Goal: Find specific page/section: Find specific page/section

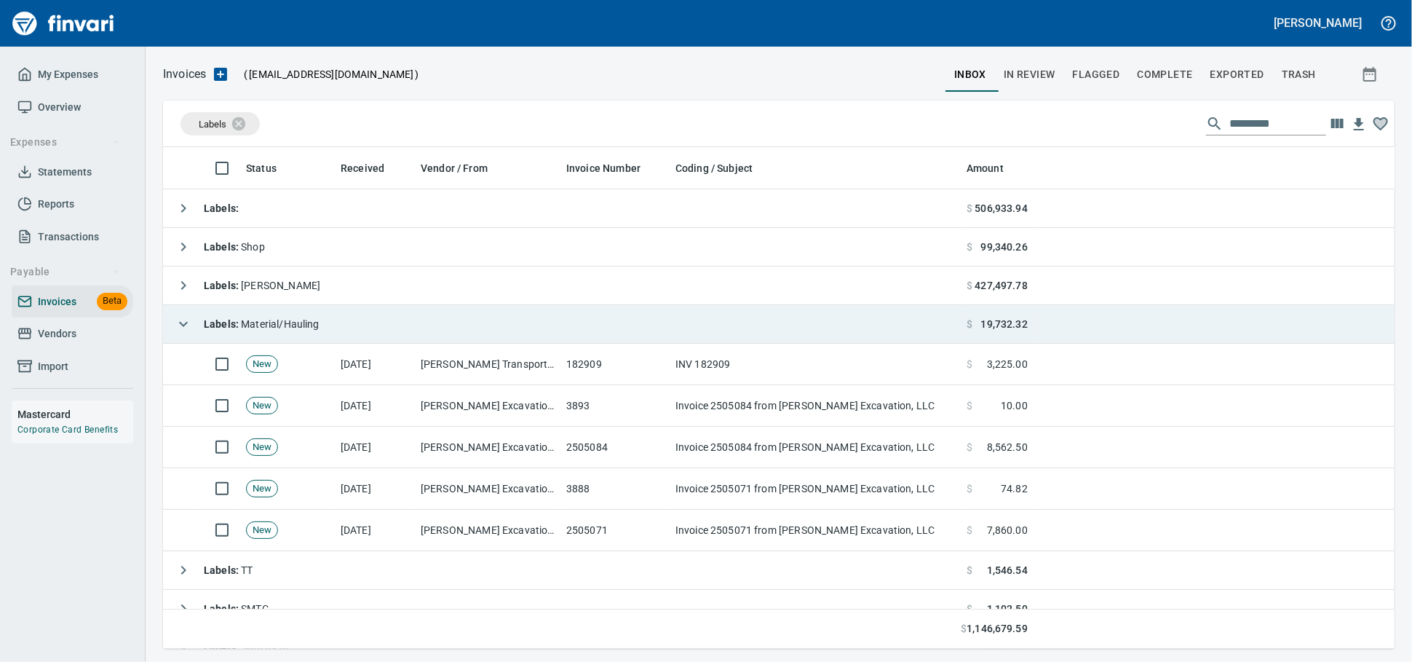
scroll to position [488, 1206]
click at [462, 334] on td "Labels : Material/Hauling" at bounding box center [562, 324] width 798 height 39
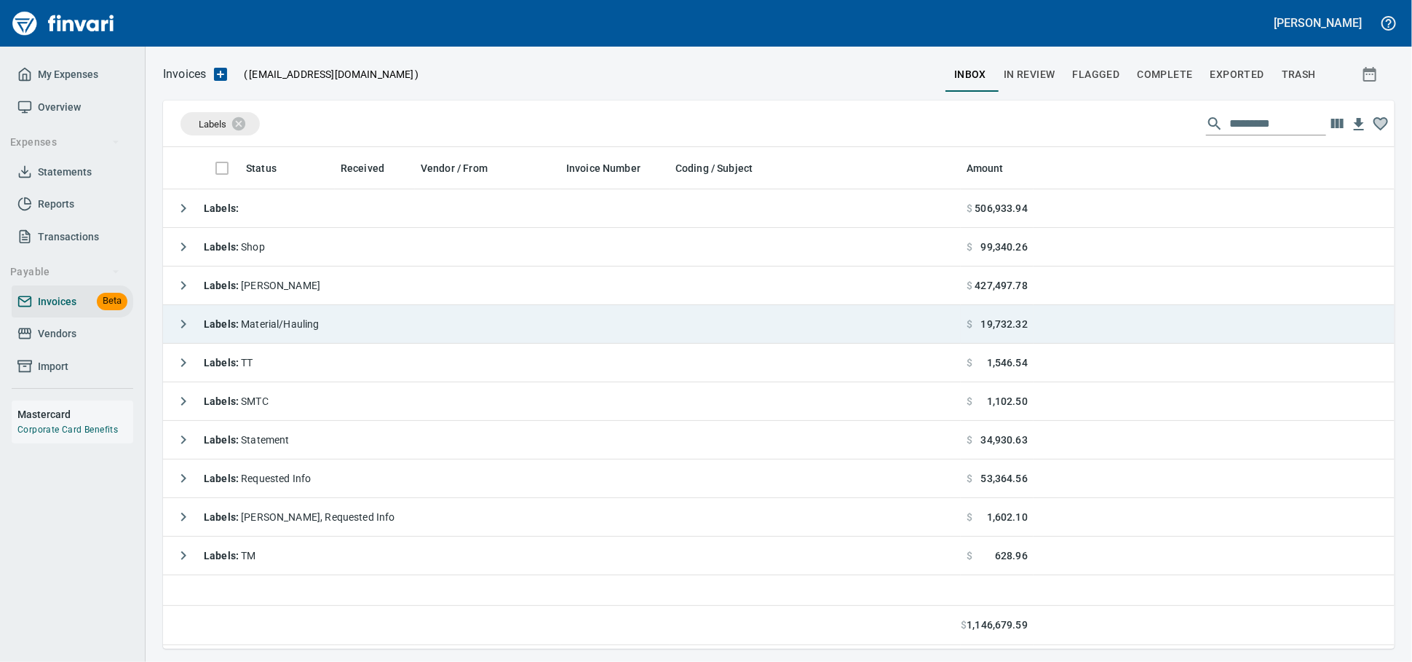
click at [462, 334] on td "Labels : Material/Hauling" at bounding box center [562, 324] width 798 height 39
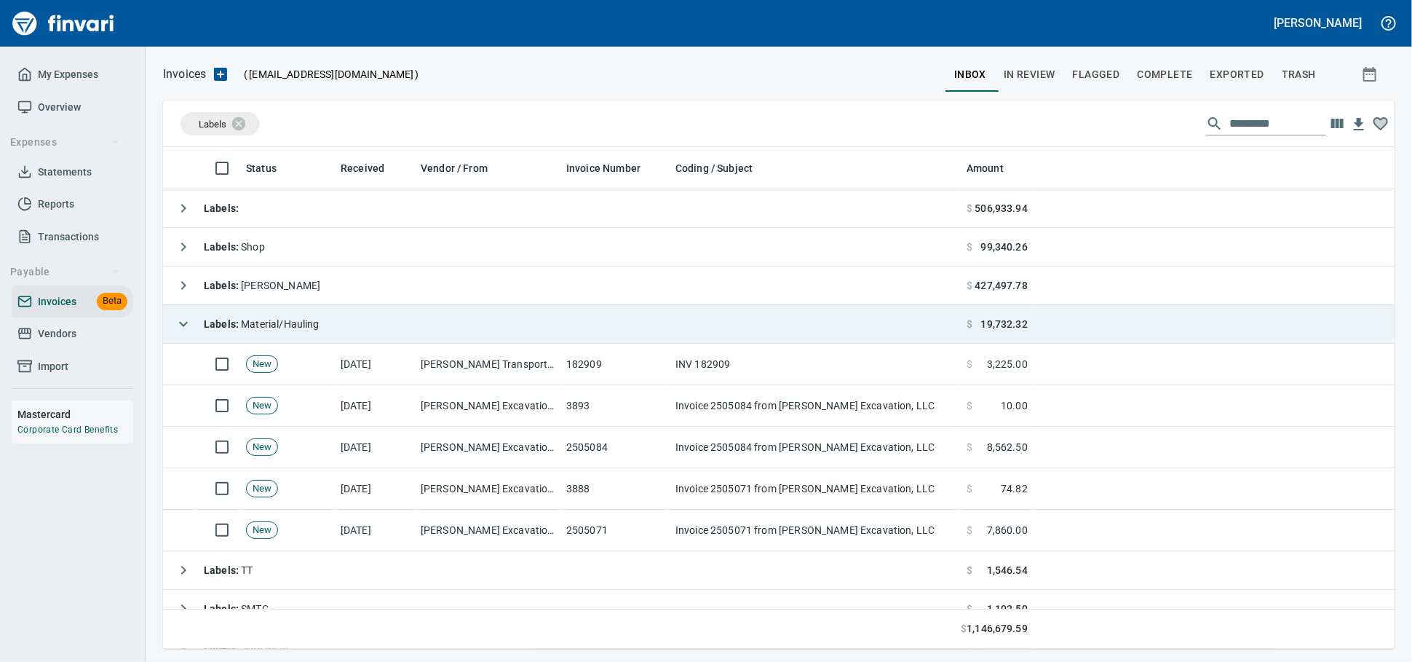
click at [462, 334] on td "Labels : Material/Hauling" at bounding box center [562, 324] width 798 height 39
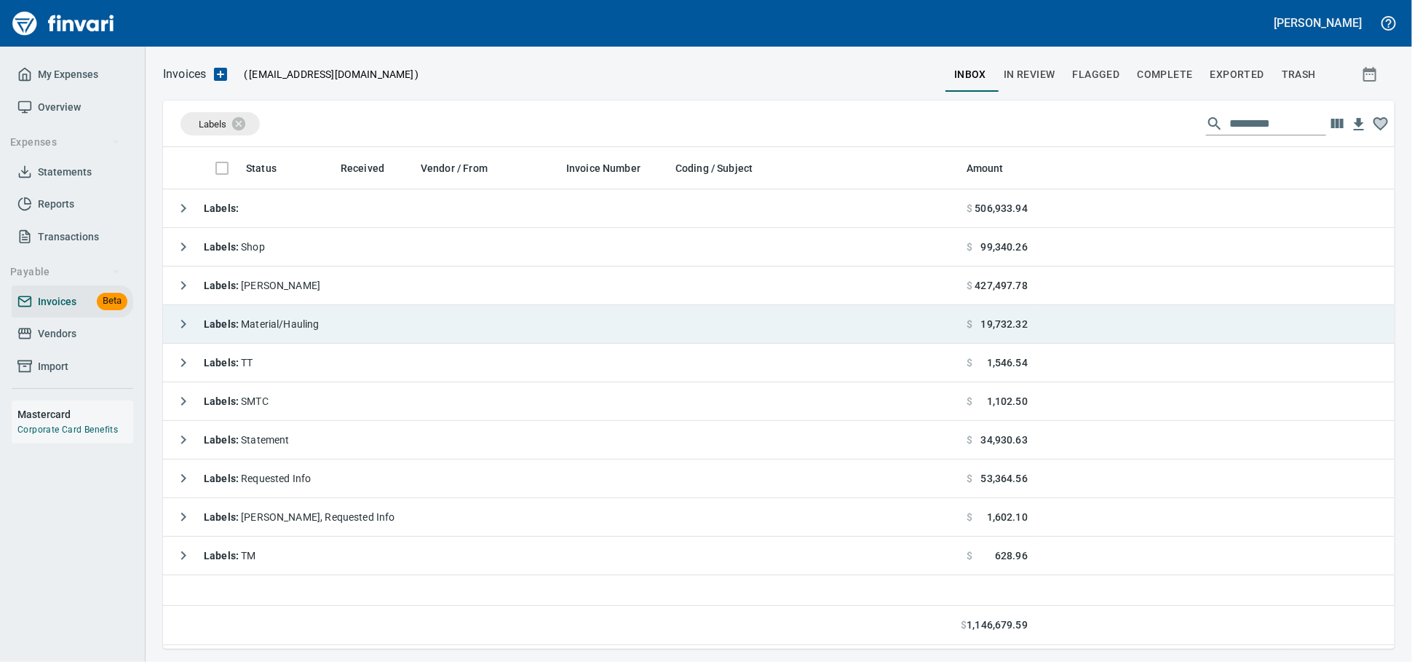
scroll to position [488, 1218]
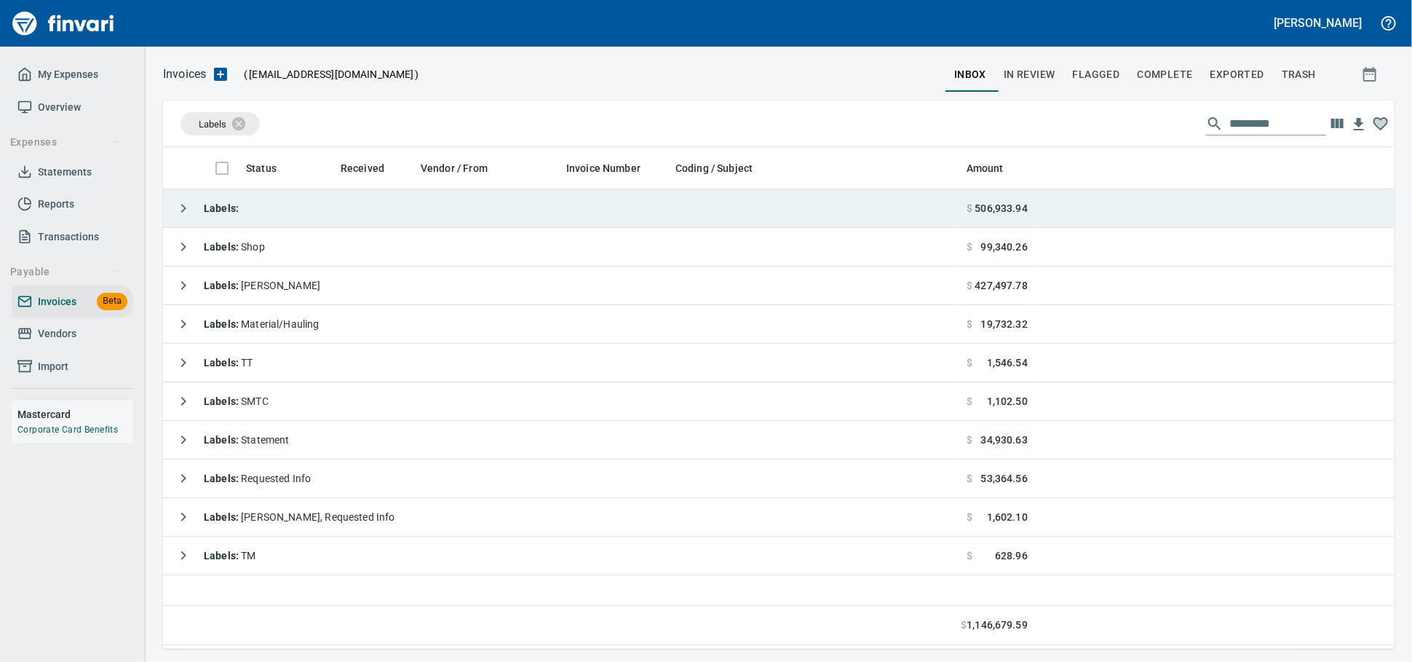
click at [312, 212] on td "Labels :" at bounding box center [562, 208] width 798 height 39
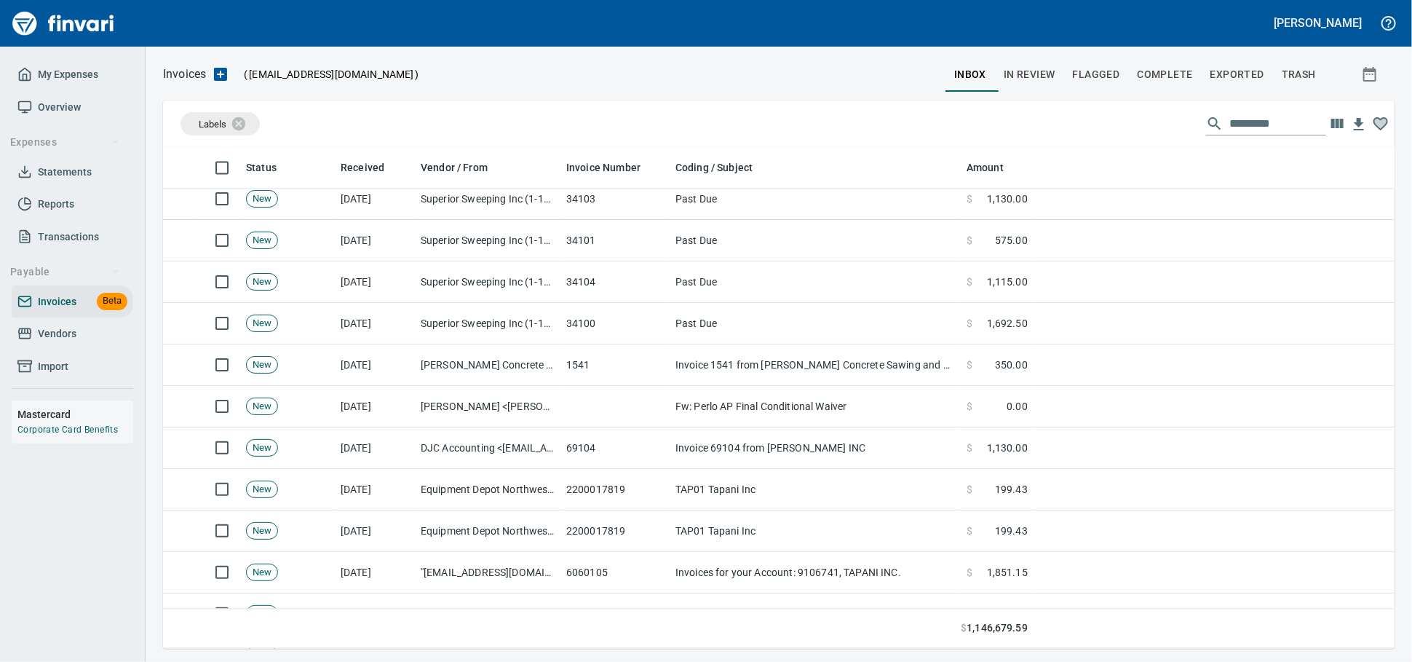
scroll to position [1860, 0]
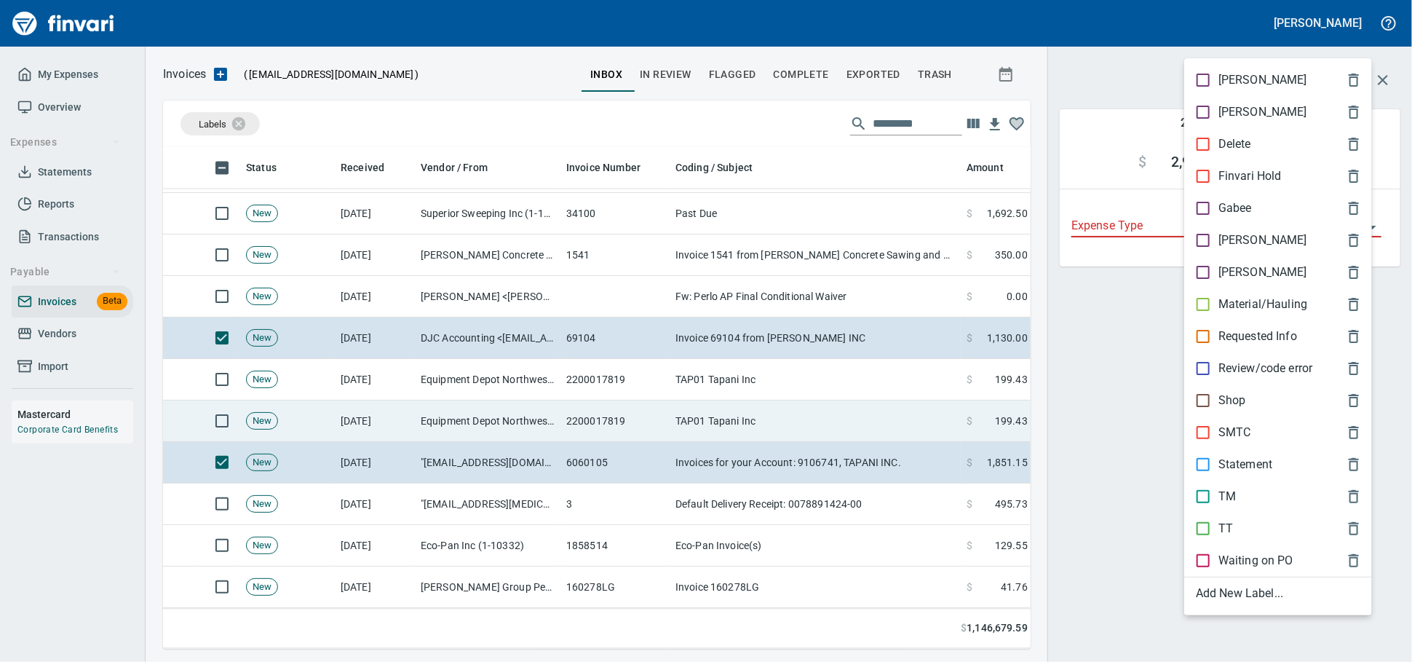
scroll to position [476, 842]
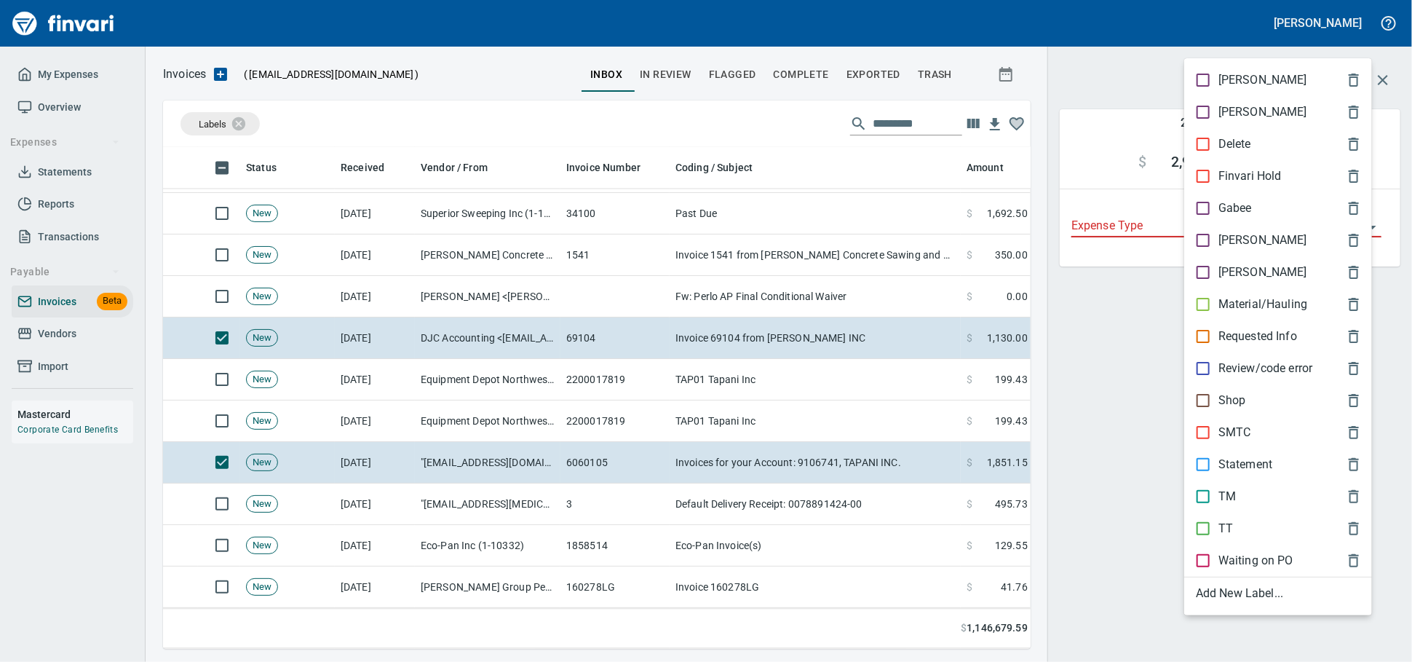
click at [1241, 313] on p "Material/Hauling" at bounding box center [1262, 304] width 89 height 17
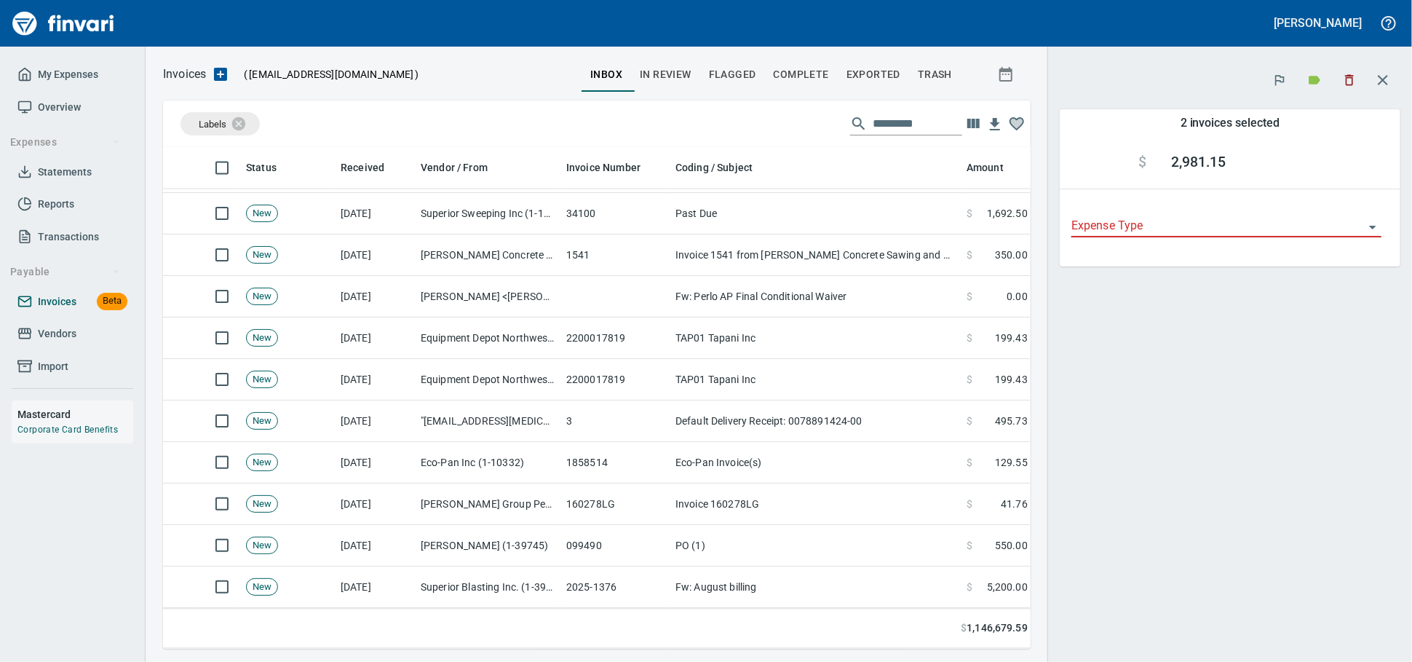
click at [75, 311] on span "Invoices" at bounding box center [57, 302] width 39 height 18
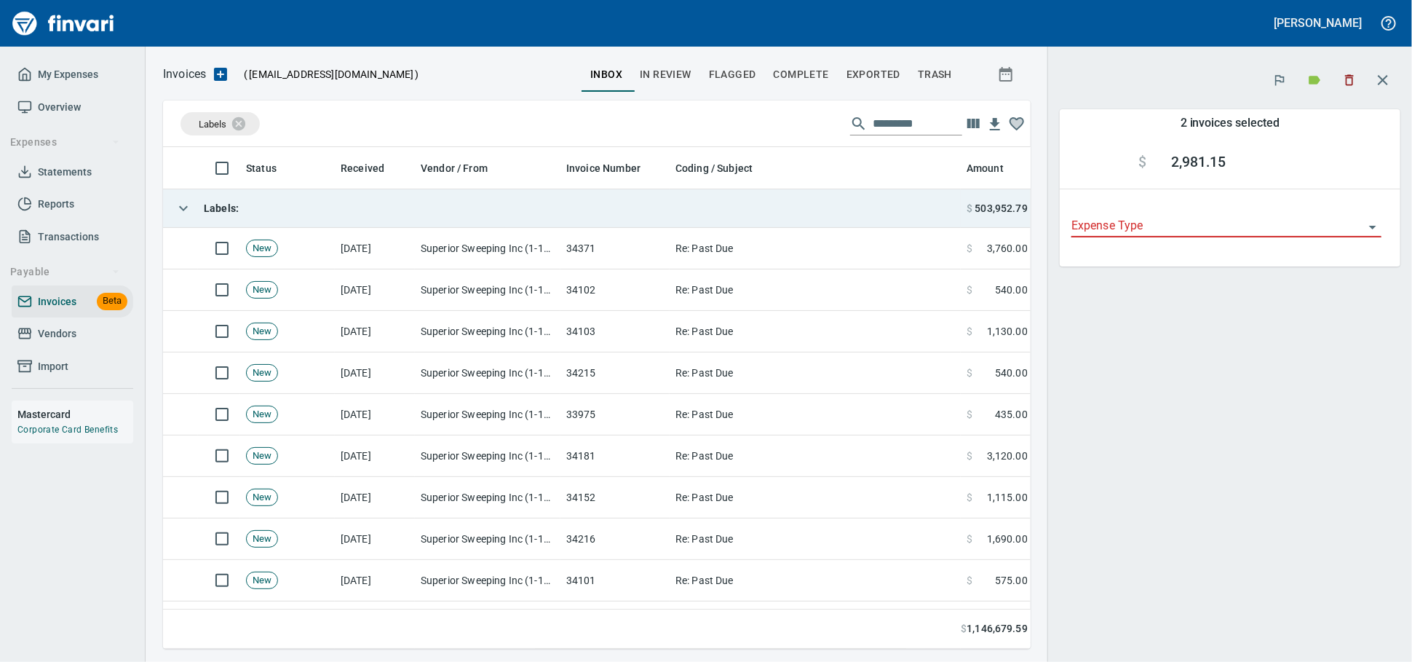
click at [352, 219] on td "Labels :" at bounding box center [562, 208] width 798 height 39
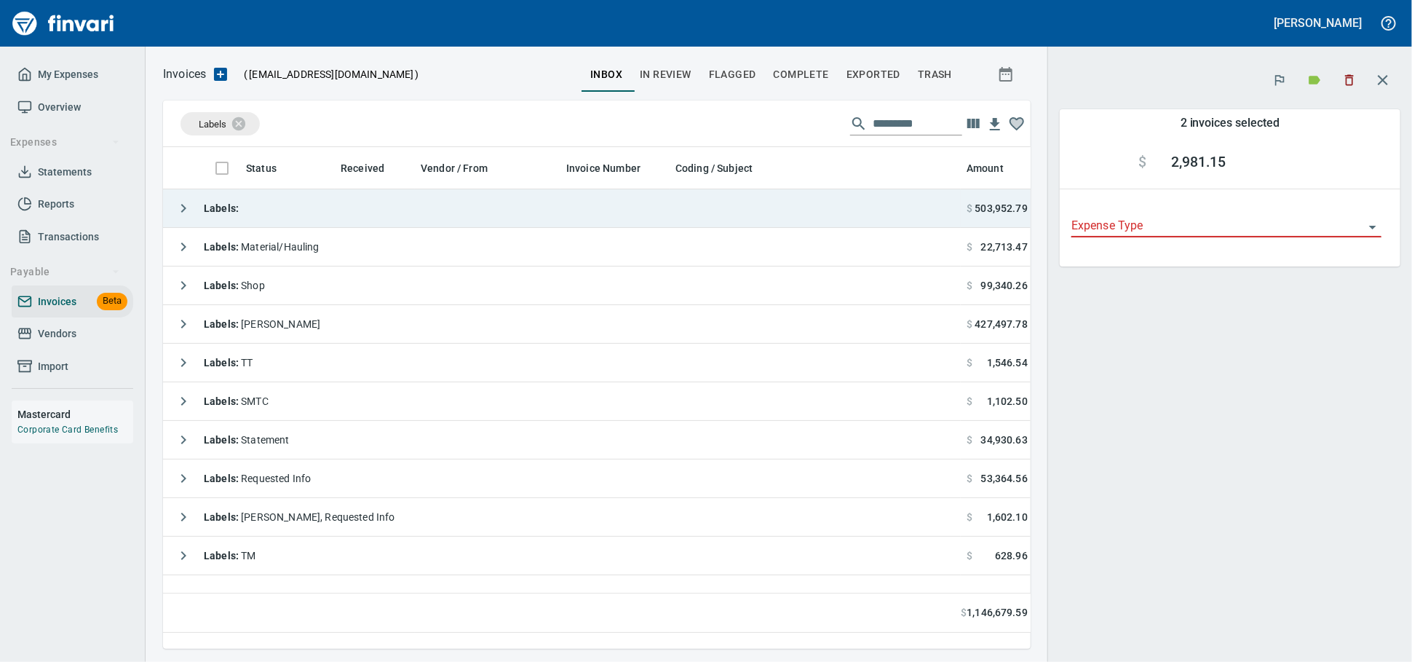
scroll to position [476, 855]
